Goal: Find specific page/section: Find specific page/section

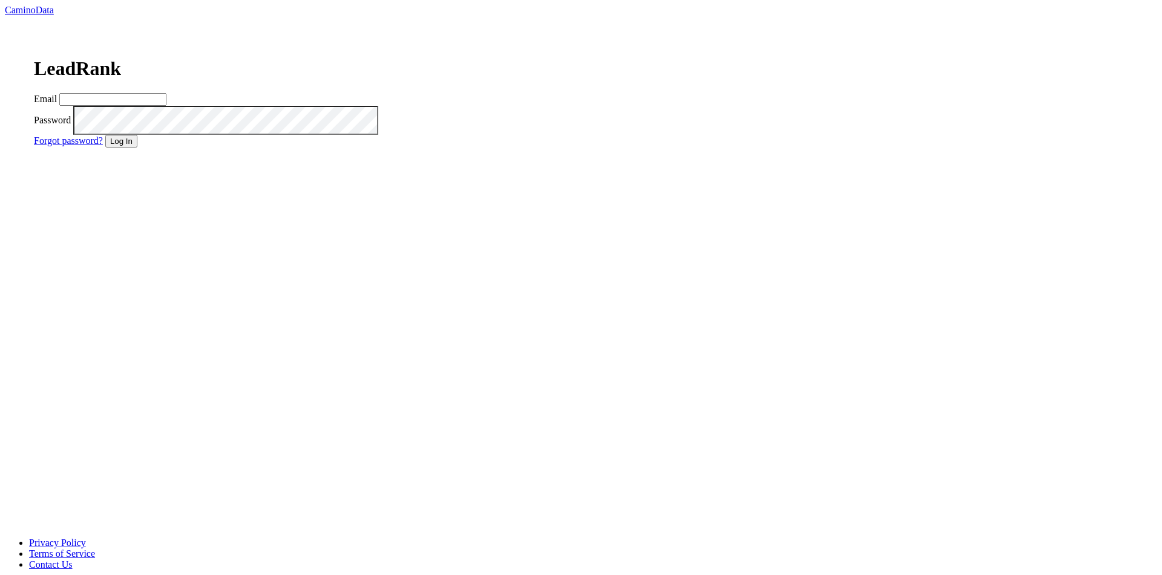
click at [166, 106] on input "Email" at bounding box center [112, 99] width 107 height 13
type input "dave@caminodata.com"
click at [137, 148] on button "Log In" at bounding box center [121, 141] width 32 height 13
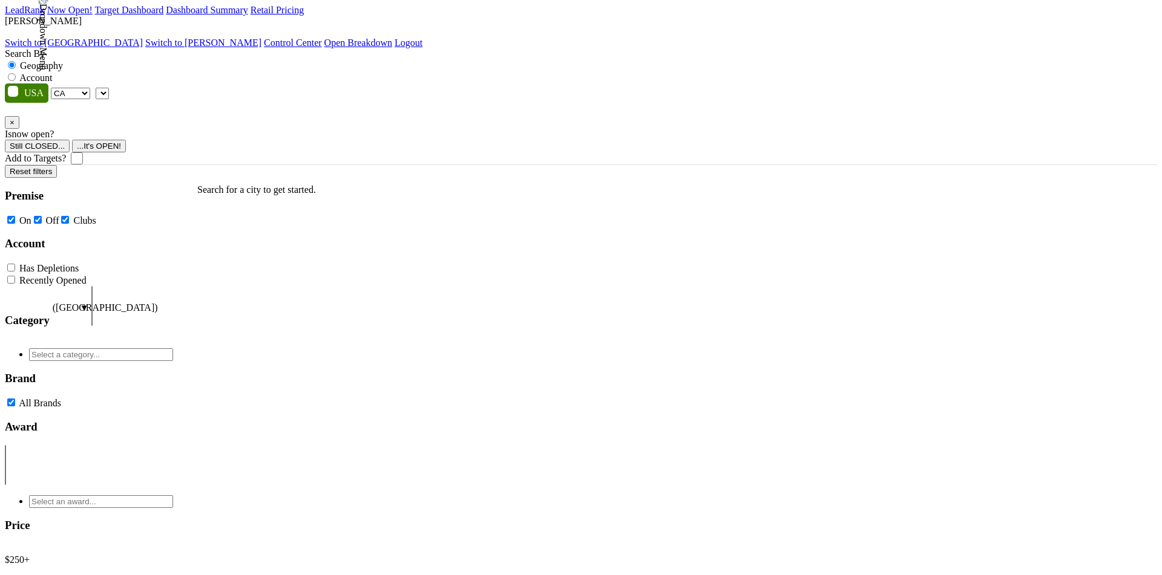
select select "CA"
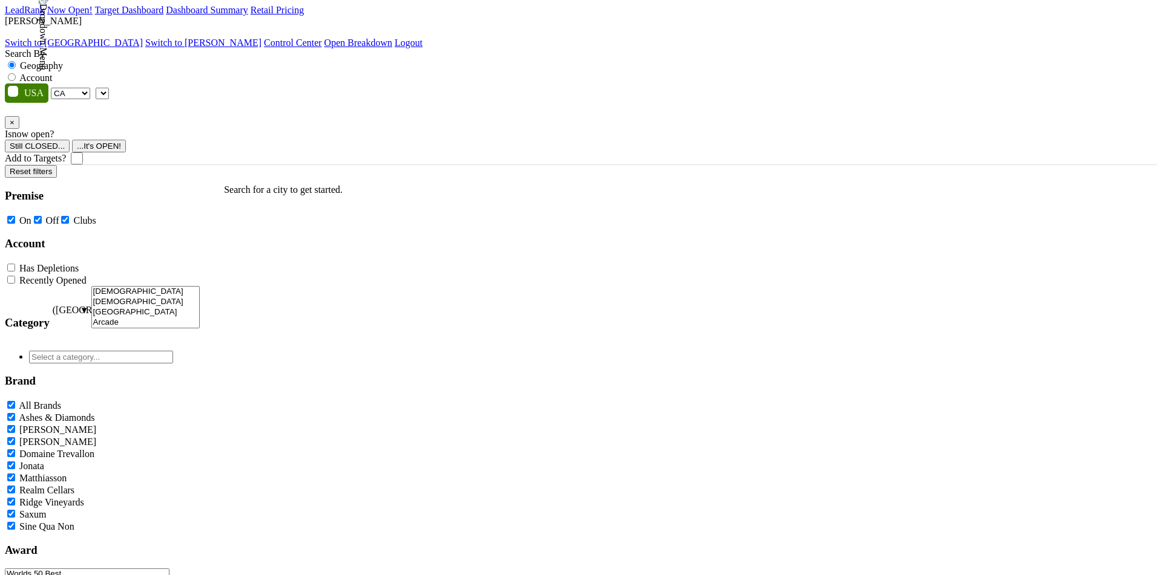
click at [52, 73] on label "Account" at bounding box center [35, 78] width 33 height 10
click at [16, 73] on input "Account" at bounding box center [12, 77] width 8 height 8
radio input "true"
click at [48, 25] on img at bounding box center [43, 32] width 11 height 76
click at [143, 46] on link "Switch to [GEOGRAPHIC_DATA]" at bounding box center [74, 43] width 138 height 10
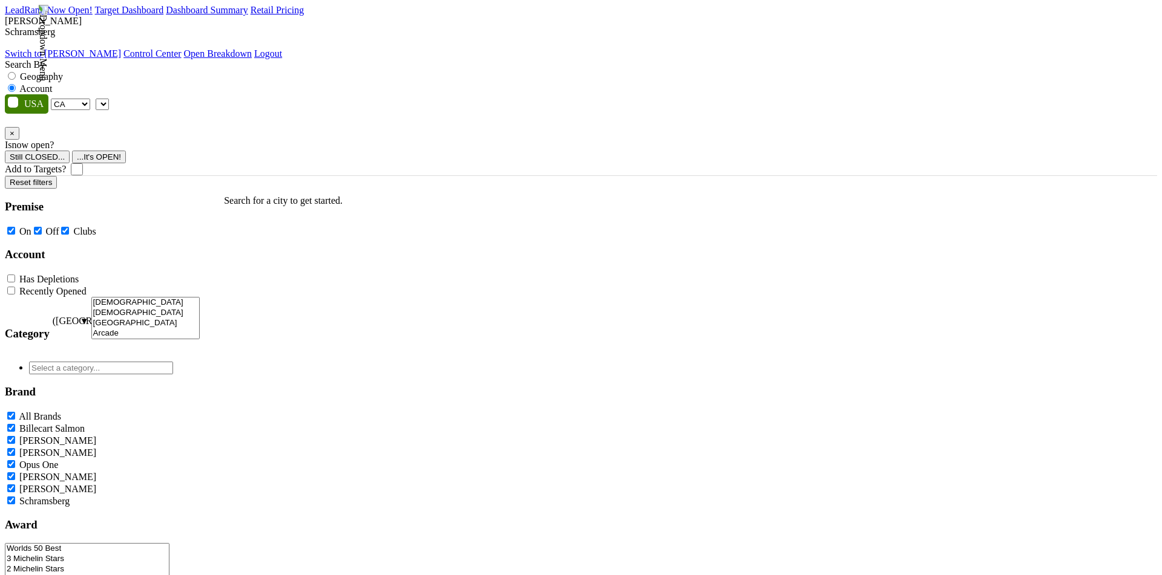
click at [90, 99] on select "AK AL AR AZ CA CO CT DC DE FL GA HI IA ID IL IN KS KY LA MA MD ME MI MN MO MS M…" at bounding box center [70, 104] width 39 height 11
select select "CO"
click at [83, 99] on select "AK AL AR AZ CA CO CT DC DE FL GA HI IA ID IL IN KS KY LA MA MD ME MI MN MO MS M…" at bounding box center [70, 104] width 39 height 11
click at [48, 28] on img at bounding box center [43, 43] width 11 height 76
click at [121, 53] on link "Switch to [PERSON_NAME]" at bounding box center [63, 53] width 116 height 10
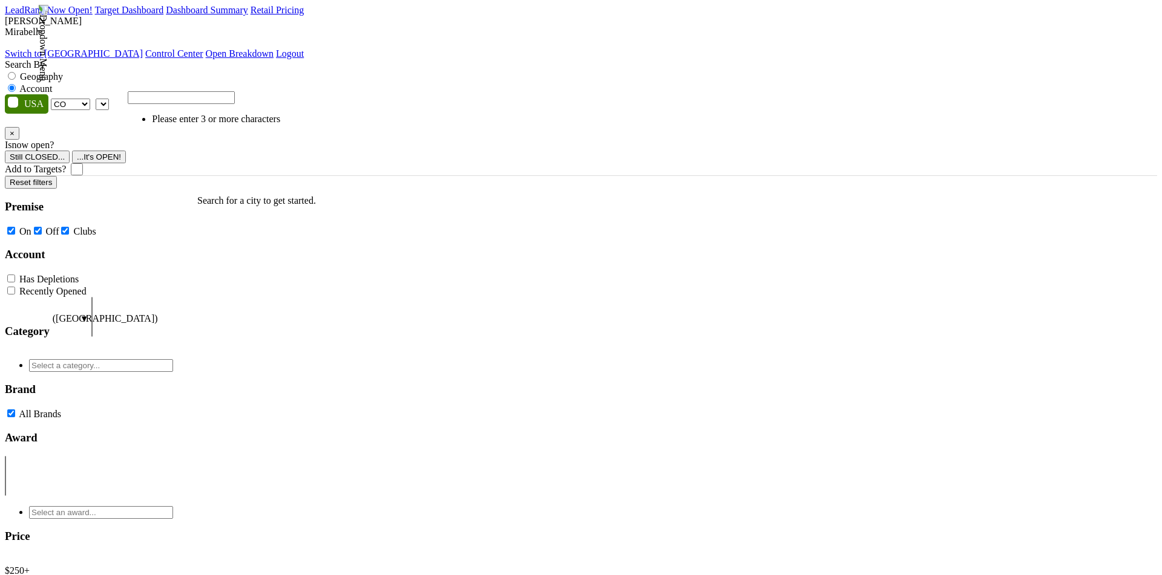
select select "CO"
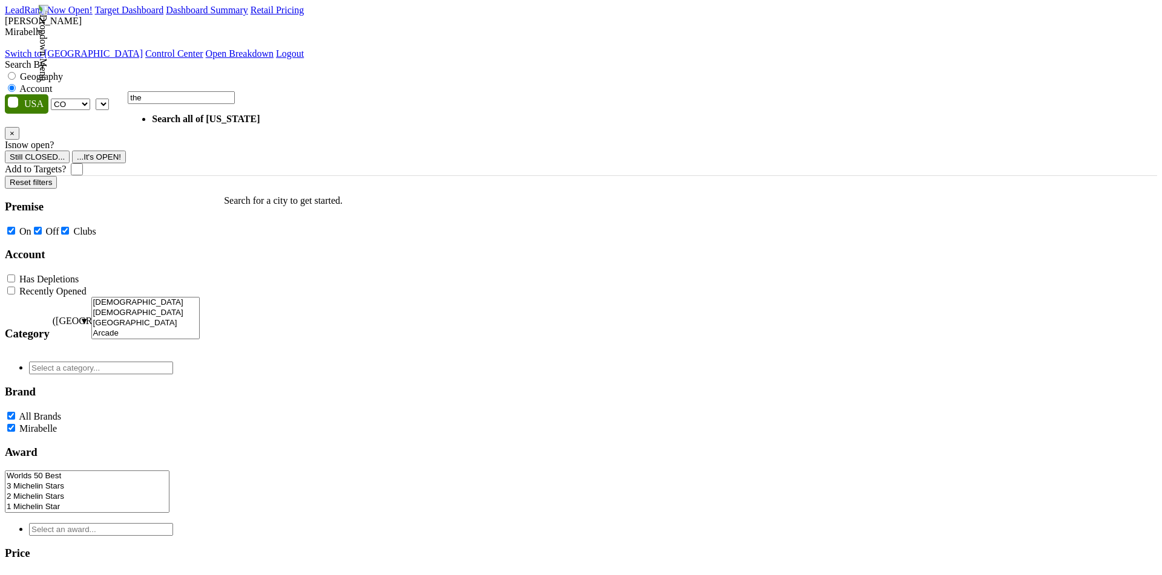
type input "the"
select select "ALL_CO"
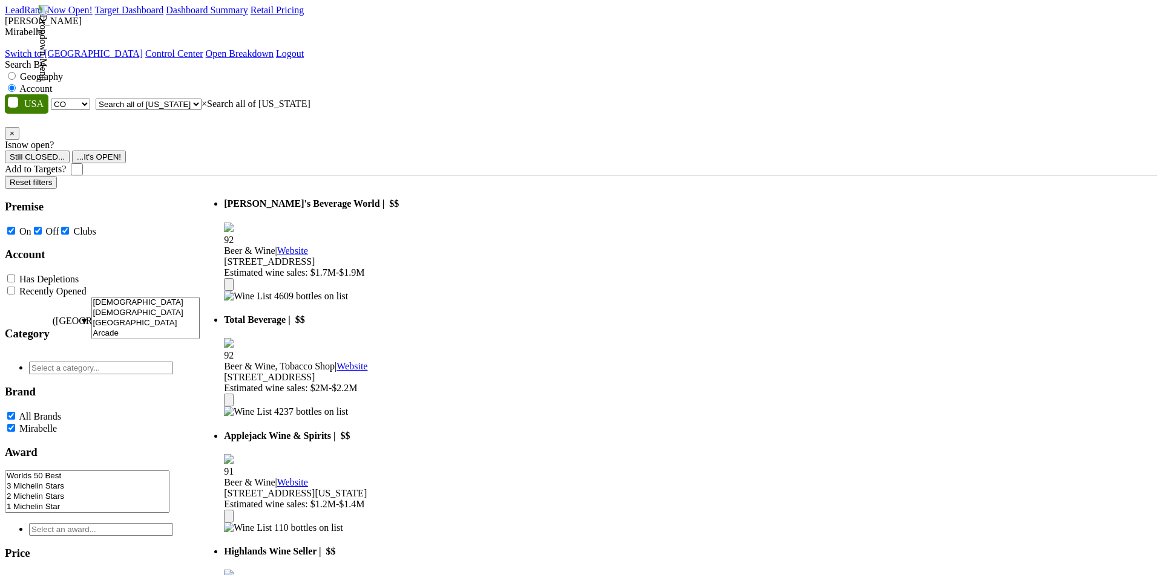
click at [48, 27] on img at bounding box center [43, 43] width 11 height 76
click at [143, 48] on link "Switch to Schramsberg" at bounding box center [74, 53] width 138 height 10
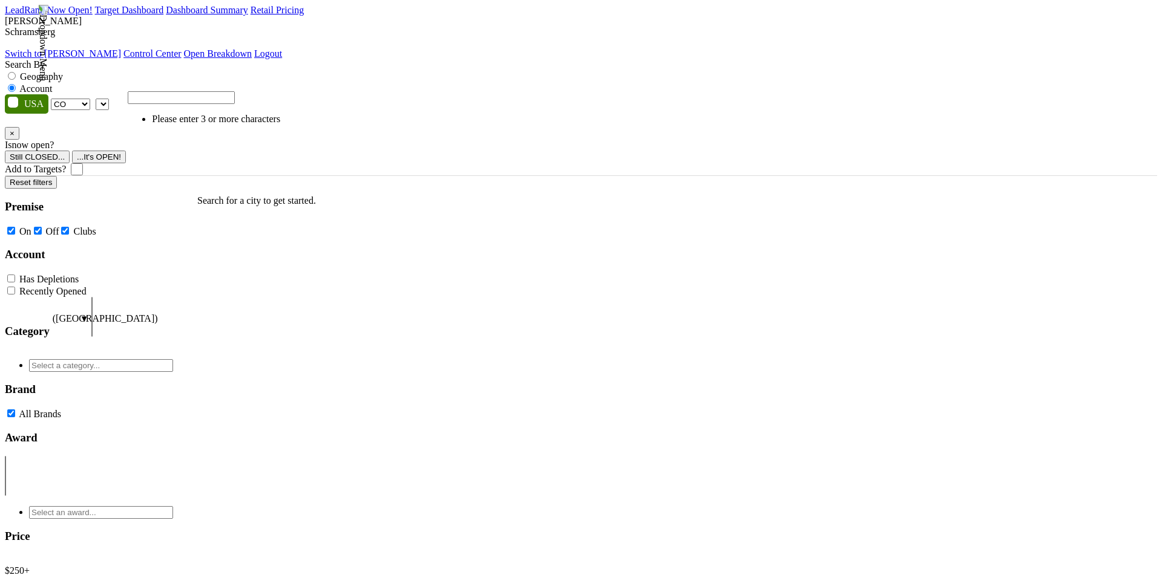
select select "CO"
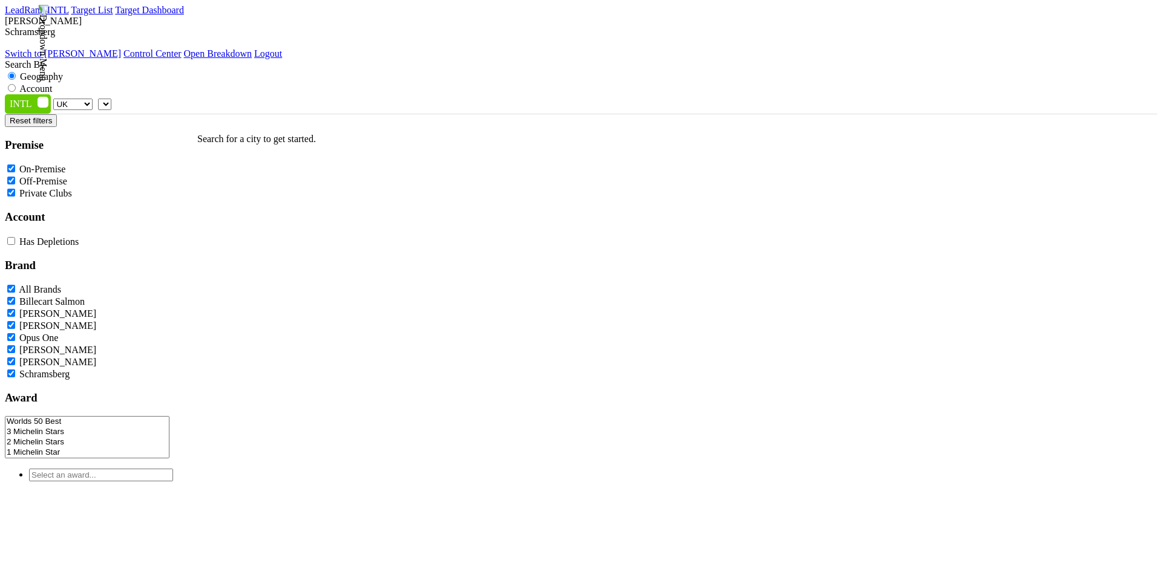
click at [52, 84] on label "Account" at bounding box center [35, 89] width 33 height 10
click at [16, 84] on input "Account" at bounding box center [12, 88] width 8 height 8
radio input "true"
click at [93, 99] on select "UK AB BC ON QC AT AU CH CN DK FR GE HK IR JP KR MX NO SE SG" at bounding box center [72, 104] width 39 height 11
select select "AB"
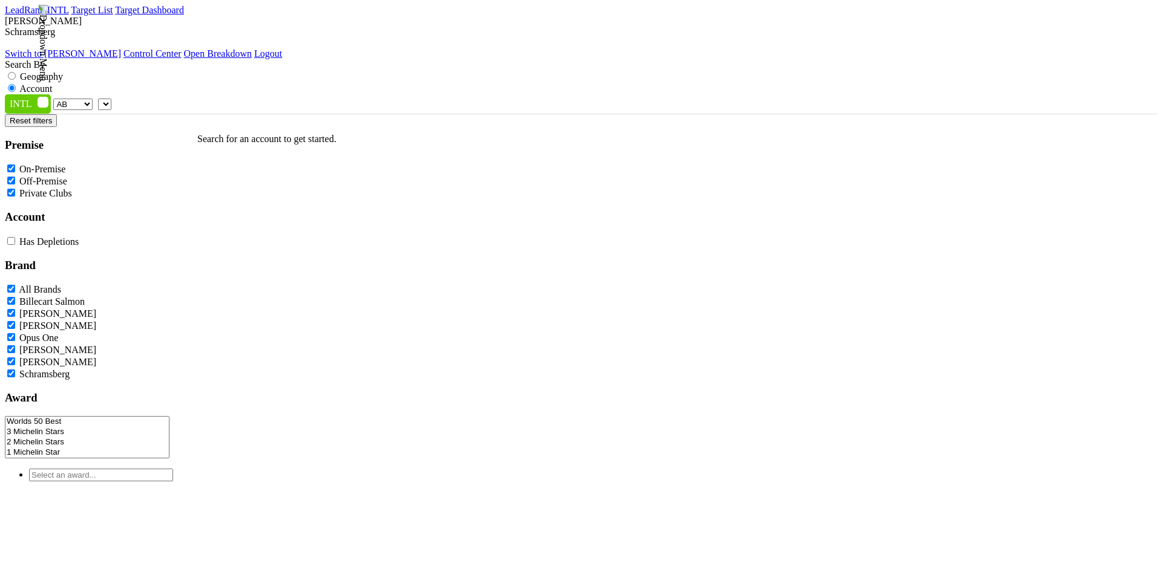
click at [85, 99] on select "UK AB BC ON QC AT AU CH CN DK FR GE HK IR JP KR MX NO SE SG" at bounding box center [72, 104] width 39 height 11
click at [48, 29] on img at bounding box center [43, 43] width 11 height 76
click at [121, 51] on link "Switch to Mirabelle" at bounding box center [63, 53] width 116 height 10
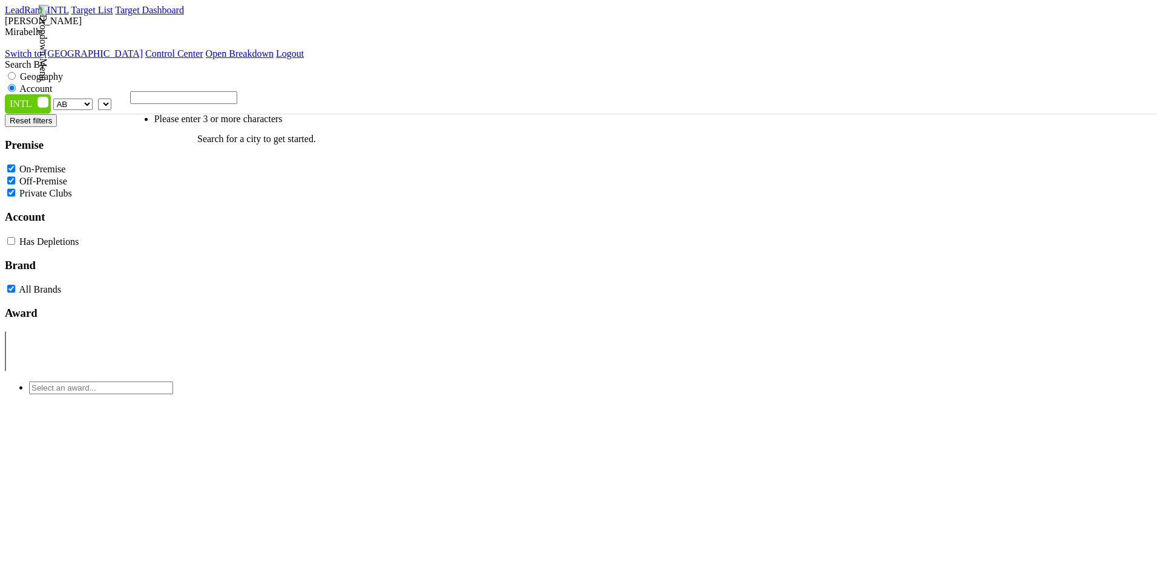
select select "AB"
